Goal: Task Accomplishment & Management: Manage account settings

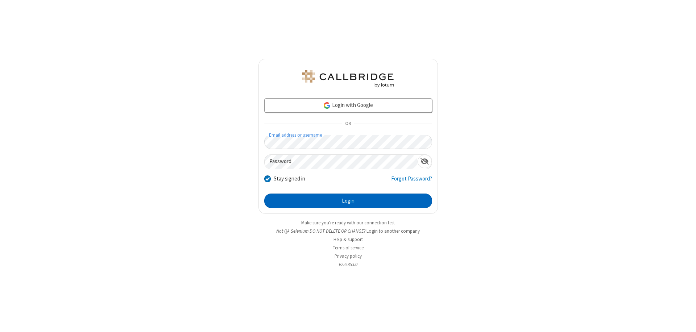
click at [348, 201] on button "Login" at bounding box center [348, 201] width 168 height 15
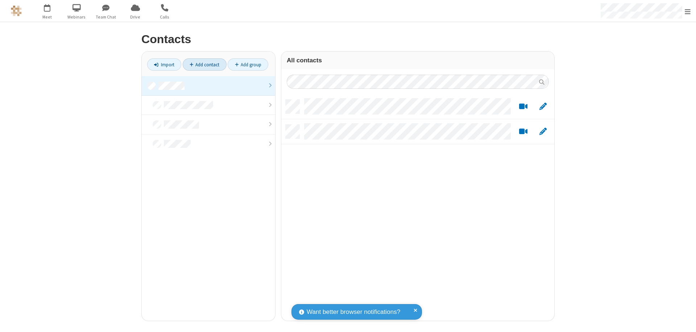
click at [208, 86] on link at bounding box center [208, 86] width 133 height 20
click at [204, 65] on link "Add contact" at bounding box center [205, 64] width 44 height 12
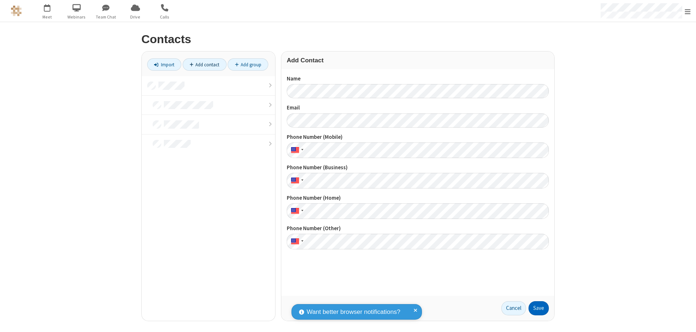
click at [539, 308] on button "Save" at bounding box center [539, 308] width 20 height 15
